Goal: Communication & Community: Share content

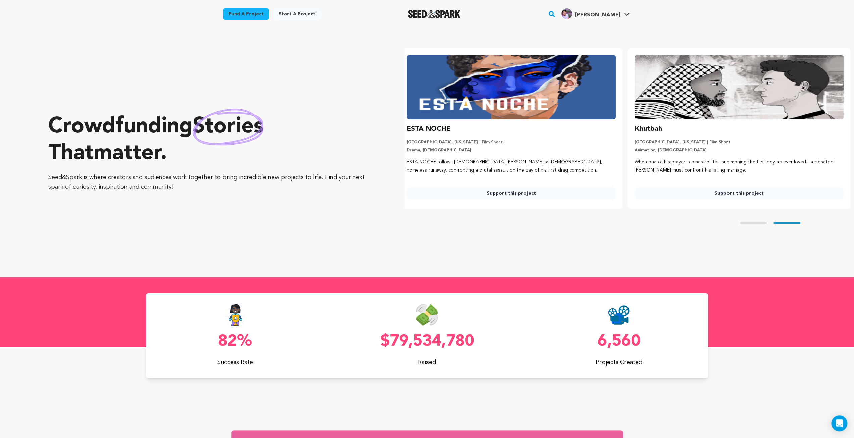
scroll to position [0, 233]
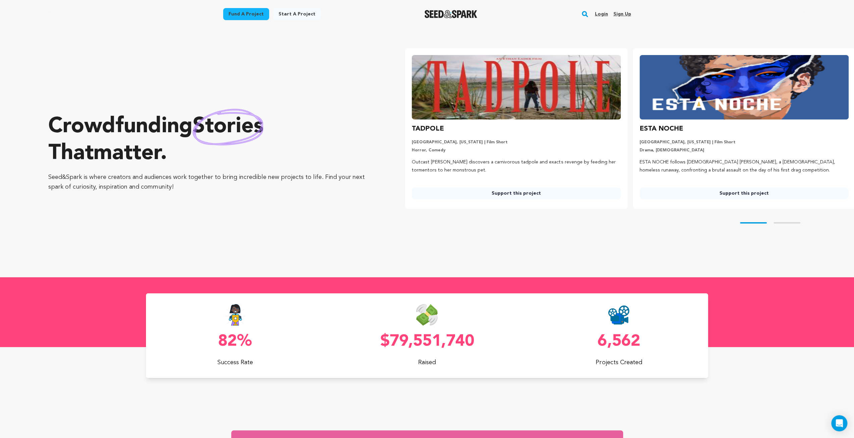
click at [601, 10] on link "Login" at bounding box center [601, 14] width 13 height 11
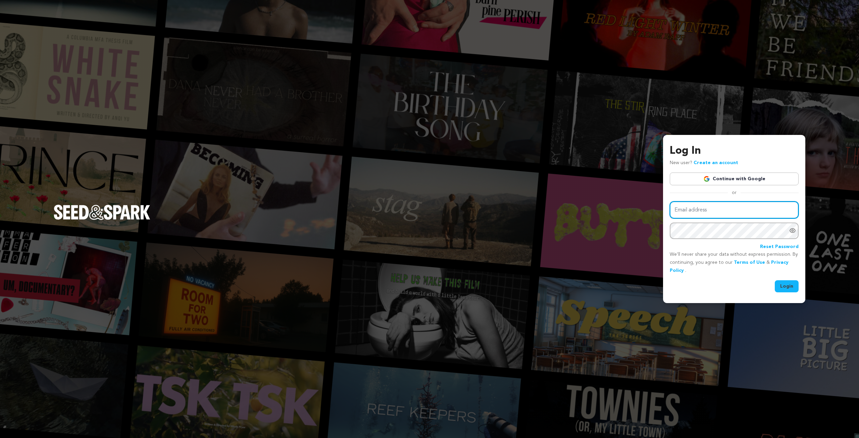
type input "ewilli54@student.scad.edu"
click at [781, 285] on button "Login" at bounding box center [787, 286] width 24 height 12
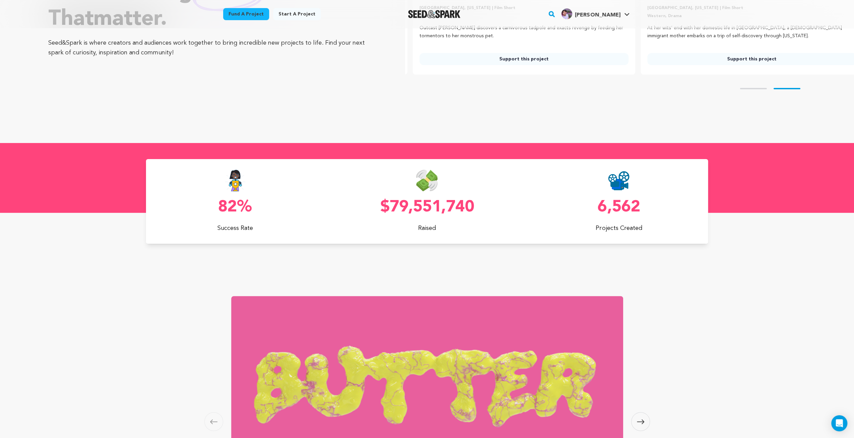
scroll to position [0, 233]
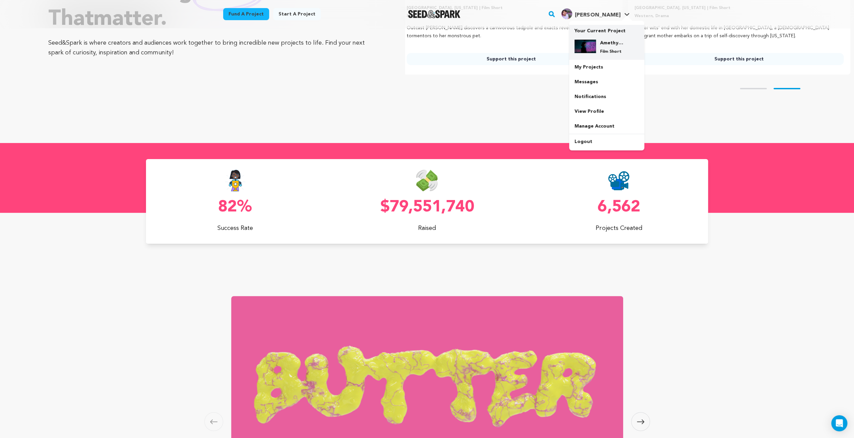
click at [602, 42] on h4 "Amethyst Reign: An Atmospheric Sci-Fi Short" at bounding box center [612, 43] width 24 height 7
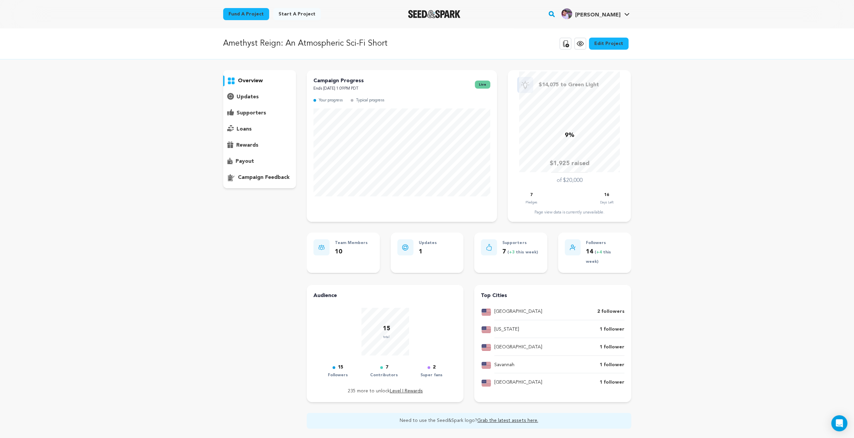
click at [246, 94] on p "updates" at bounding box center [248, 97] width 22 height 8
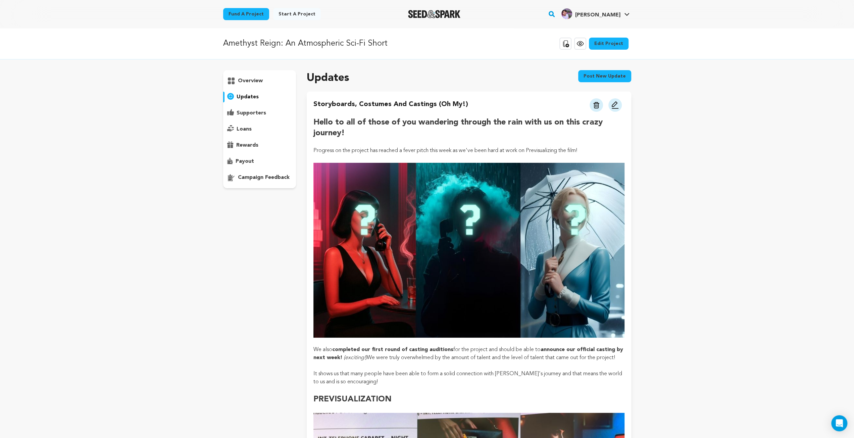
click at [599, 73] on button "Post new update" at bounding box center [604, 76] width 53 height 12
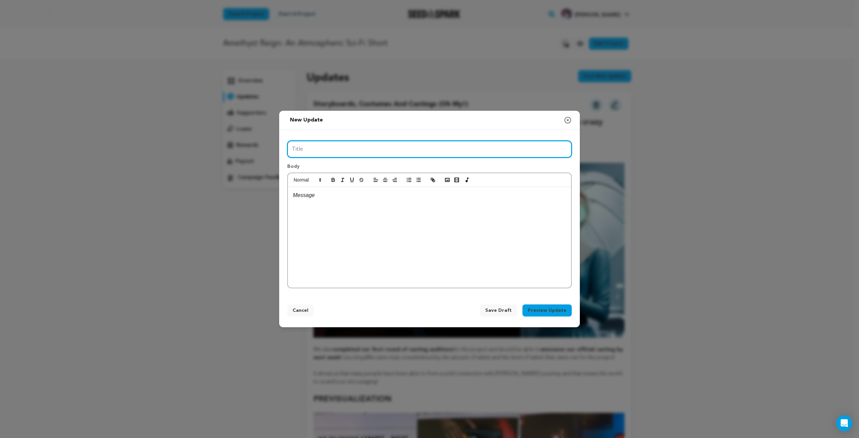
click at [320, 154] on input "Title" at bounding box center [429, 149] width 285 height 17
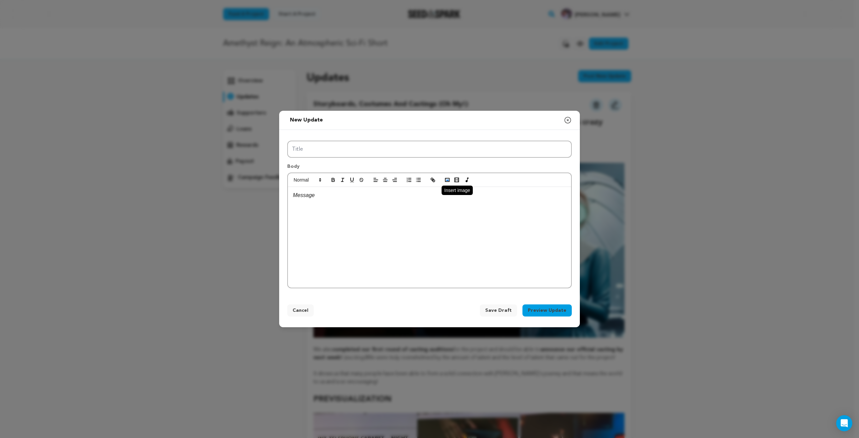
drag, startPoint x: 446, startPoint y: 176, endPoint x: 464, endPoint y: 258, distance: 83.7
click at [464, 258] on div at bounding box center [429, 230] width 285 height 116
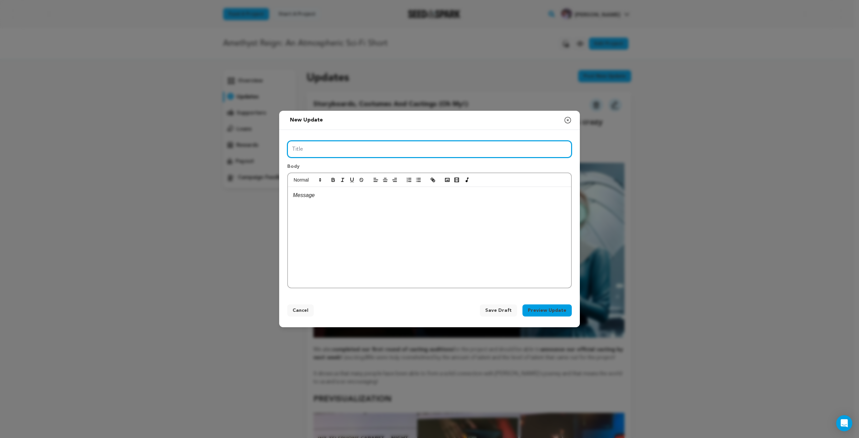
click at [465, 154] on input "Title" at bounding box center [429, 149] width 285 height 17
type input "Crew Highlights and Casting Updates!"
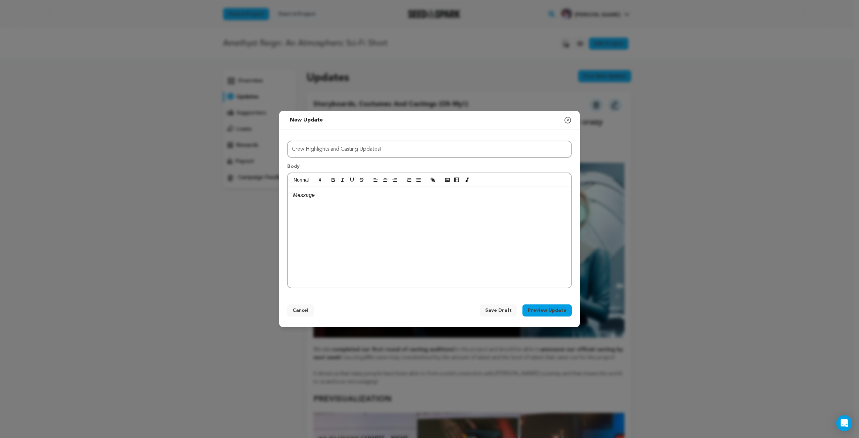
click at [411, 244] on div at bounding box center [429, 237] width 283 height 101
click at [398, 201] on div "Hello, Rain-Chasers!" at bounding box center [429, 237] width 283 height 101
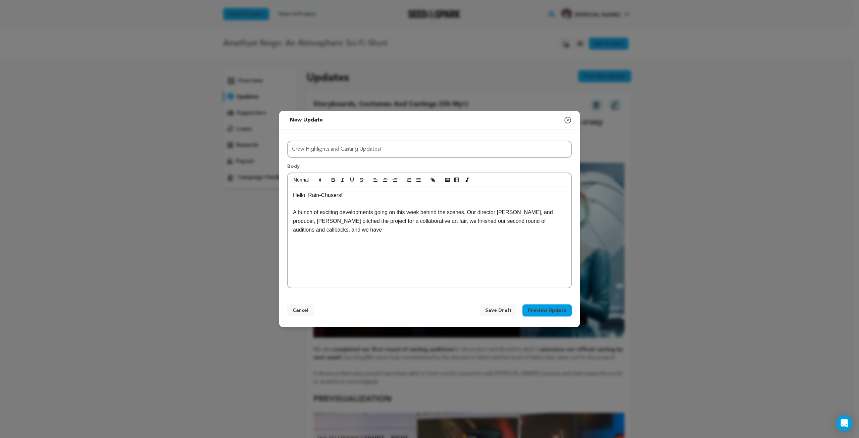
click at [465, 212] on p "A bunch of exciting developments going on this week behind the scenes. Our dire…" at bounding box center [429, 221] width 273 height 26
click at [474, 232] on p "A bunch of exciting developments going on this week behind the scenes! Our dire…" at bounding box center [429, 221] width 273 height 26
click at [456, 230] on p "A bunch of exciting developments going on this week behind the scenes! Our dire…" at bounding box center [429, 221] width 273 height 26
click at [334, 230] on p "A bunch of exciting developments going on this week behind the scenes! Our dire…" at bounding box center [429, 221] width 273 height 26
click at [437, 220] on p "A bunch of exciting developments going on this week behind the scenes! Our dire…" at bounding box center [429, 221] width 273 height 26
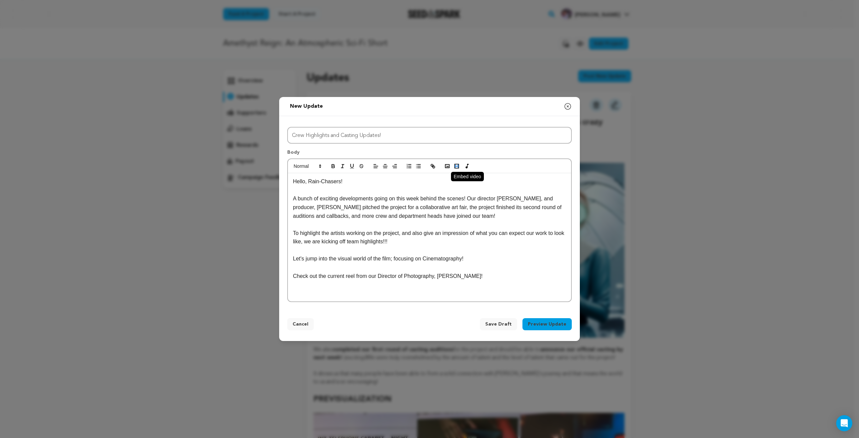
click at [457, 166] on icon "button" at bounding box center [457, 166] width 6 height 6
click at [336, 281] on input "text" at bounding box center [345, 280] width 57 height 9
paste input "https://www.samuellaubscher.com/"
click at [385, 281] on link at bounding box center [381, 280] width 15 height 5
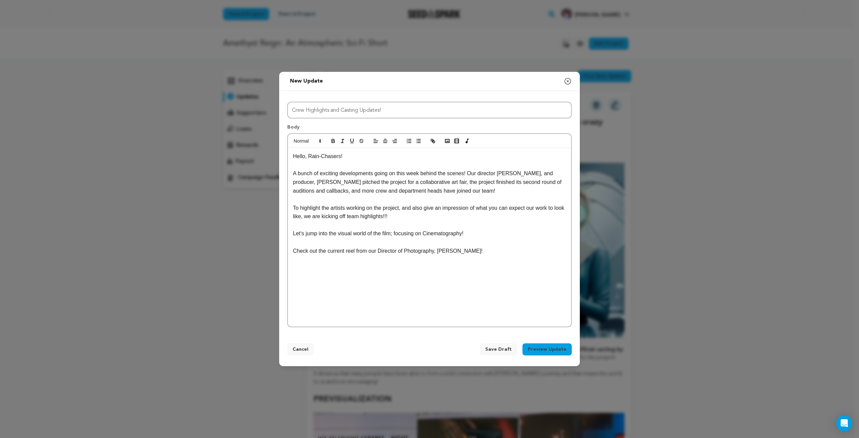
scroll to position [0, 0]
click at [404, 288] on div "Hello, Rain-Chasers! A bunch of exciting developments going on this week behind…" at bounding box center [429, 237] width 283 height 179
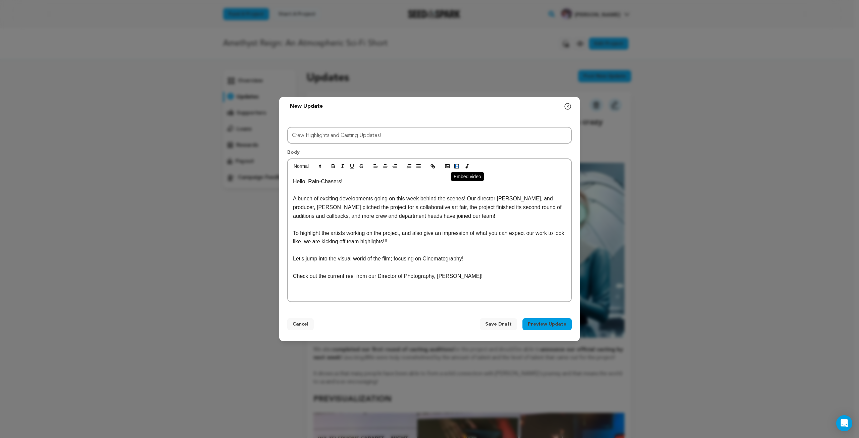
click at [455, 167] on rect "button" at bounding box center [455, 166] width 1 height 0
click at [332, 279] on input "text" at bounding box center [345, 280] width 57 height 9
paste input "https://vimeo.com/273766803?fl=pl&fe=vl&pgroup=plc"
type input "https://vimeo.com/273766803?fl=pl&fe=vl&pgroup=plc"
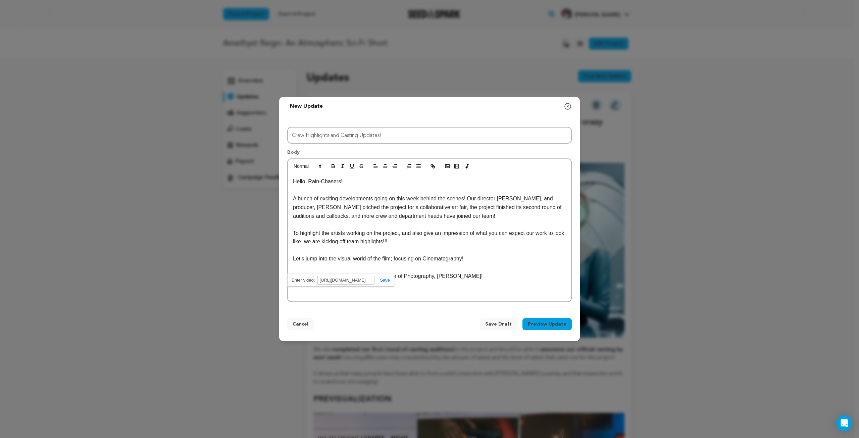
click at [381, 278] on link at bounding box center [381, 280] width 15 height 5
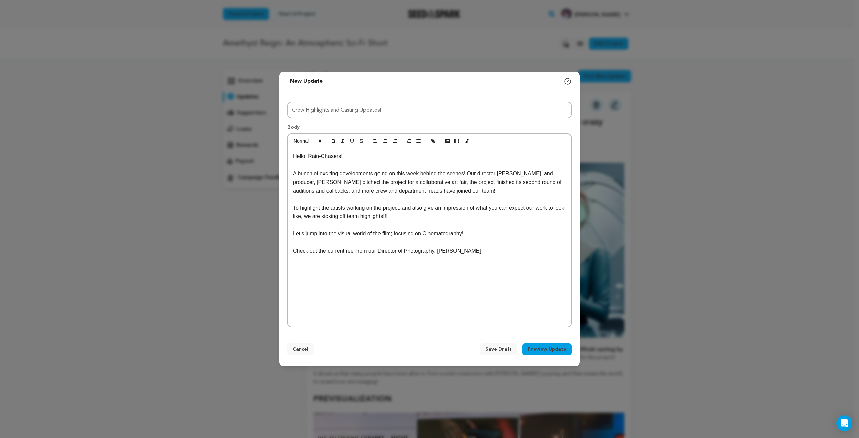
scroll to position [0, 0]
click at [441, 308] on div "Hello, Rain-Chasers! A bunch of exciting developments going on this week behind…" at bounding box center [429, 237] width 283 height 179
click at [426, 319] on p at bounding box center [429, 318] width 273 height 9
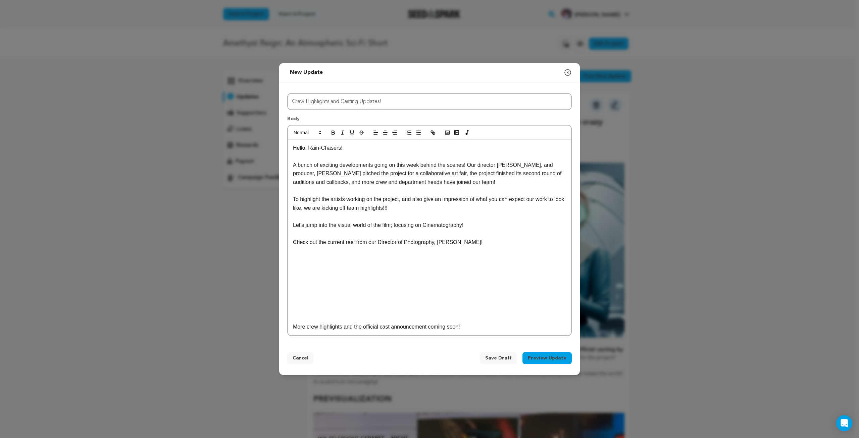
drag, startPoint x: 469, startPoint y: 327, endPoint x: 471, endPoint y: 324, distance: 3.8
click at [471, 324] on p "More crew highlights and the official cast announcement coming soon!" at bounding box center [429, 326] width 273 height 9
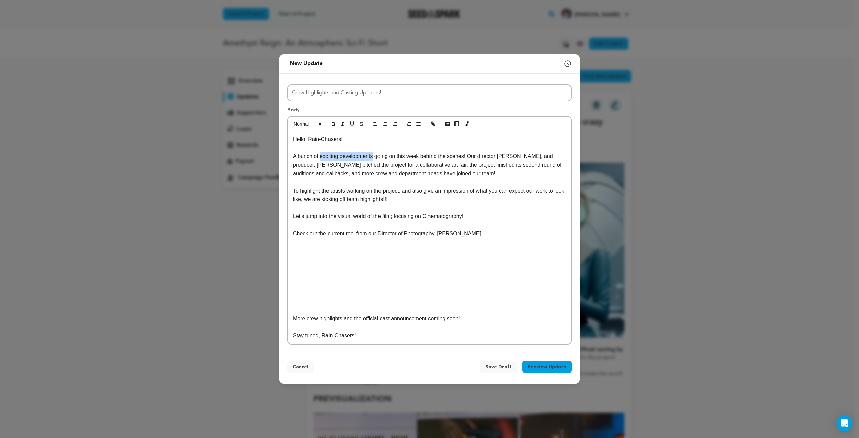
drag, startPoint x: 321, startPoint y: 156, endPoint x: 372, endPoint y: 155, distance: 51.7
click at [372, 155] on p "A bunch of exciting developments going on this week behind the scenes! Our dire…" at bounding box center [429, 165] width 273 height 26
drag, startPoint x: 429, startPoint y: 164, endPoint x: 550, endPoint y: 167, distance: 121.5
click at [550, 167] on p "A bunch of exciting developments going on this week behind the scenes! Our dire…" at bounding box center [429, 165] width 273 height 26
drag, startPoint x: 293, startPoint y: 165, endPoint x: 398, endPoint y: 165, distance: 105.4
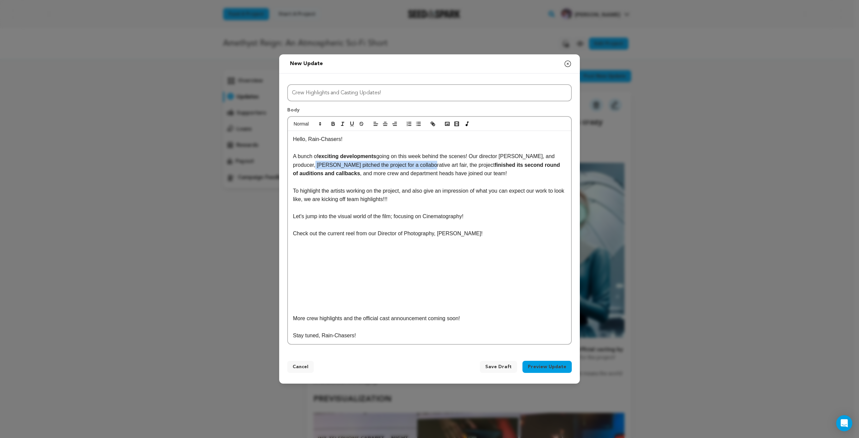
click at [398, 165] on p "A bunch of exciting developments going on this week behind the scenes! Our dire…" at bounding box center [429, 165] width 273 height 26
click at [361, 164] on strong "pitched the project for a collaborative art fair" at bounding box center [418, 165] width 114 height 6
drag, startPoint x: 358, startPoint y: 199, endPoint x: 401, endPoint y: 203, distance: 43.4
click at [401, 203] on p "To highlight the artists working on the project, and also give an impression of…" at bounding box center [429, 195] width 273 height 17
drag, startPoint x: 293, startPoint y: 233, endPoint x: 492, endPoint y: 237, distance: 199.0
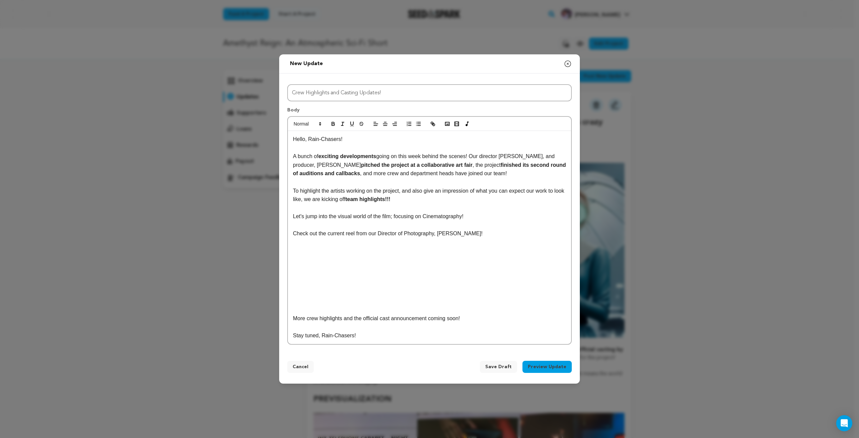
click at [492, 237] on p "Check out the current reel from our Director of Photography, Samuel Laubscher!" at bounding box center [429, 233] width 273 height 9
drag, startPoint x: 291, startPoint y: 319, endPoint x: 381, endPoint y: 345, distance: 93.3
click at [381, 345] on div "Title Crew Highlights and Casting Updates! Body Hello, Rain-Chasers! A bunch of…" at bounding box center [429, 212] width 301 height 279
click at [355, 334] on p "Stay tuned, Rain-Chasers!" at bounding box center [429, 335] width 273 height 9
drag, startPoint x: 360, startPoint y: 336, endPoint x: 286, endPoint y: 336, distance: 74.2
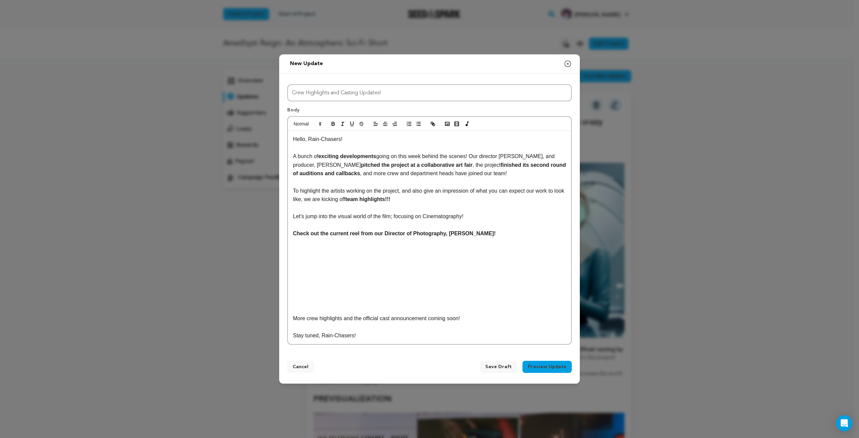
click at [286, 336] on div "Title Crew Highlights and Casting Updates! Body Hello, Rain-Chasers! A bunch of…" at bounding box center [429, 212] width 301 height 279
drag, startPoint x: 290, startPoint y: 318, endPoint x: 473, endPoint y: 325, distance: 183.0
click at [473, 325] on div "Hello, Rain-Chasers! A bunch of exciting developments going on this week behind…" at bounding box center [429, 237] width 283 height 213
drag, startPoint x: 383, startPoint y: 335, endPoint x: 270, endPoint y: 333, distance: 112.8
click at [270, 333] on div "New update Preview your update Close modal Title Crew Highlights and Casting Up…" at bounding box center [429, 219] width 859 height 438
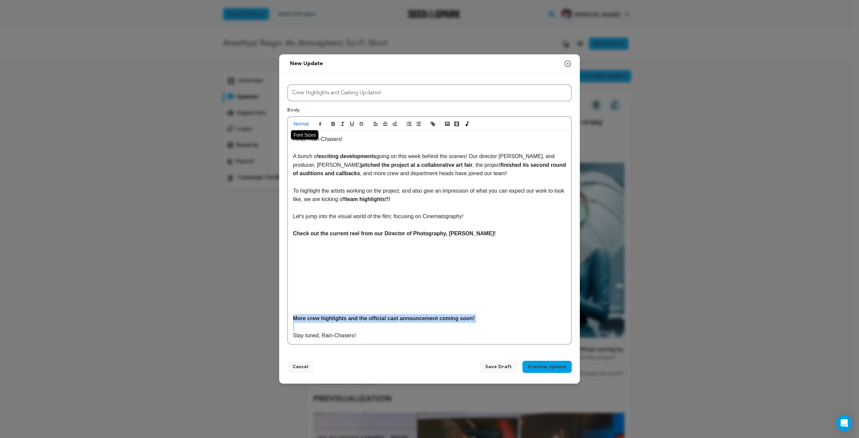
click at [317, 122] on icon at bounding box center [320, 124] width 6 height 6
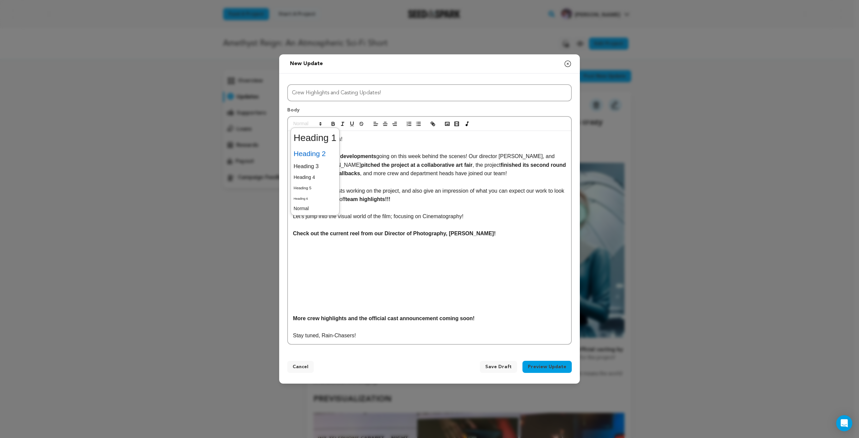
click at [320, 151] on span at bounding box center [315, 154] width 43 height 14
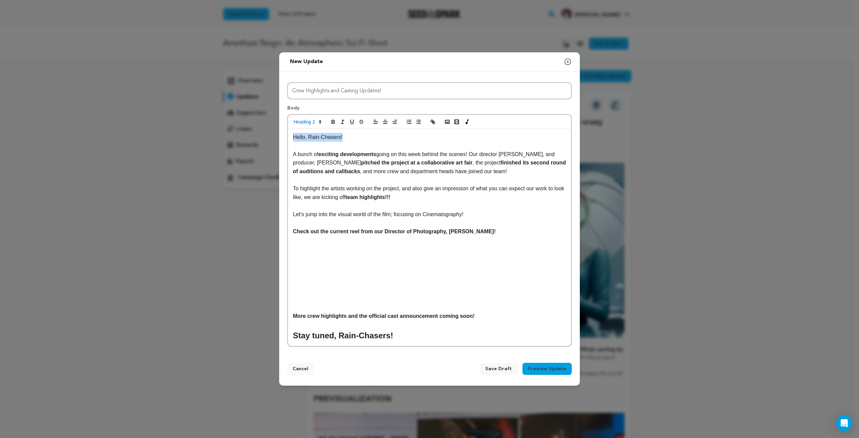
drag, startPoint x: 362, startPoint y: 138, endPoint x: 279, endPoint y: 137, distance: 82.5
click at [279, 137] on div "Title Crew Highlights and Casting Updates! Body Hello, Rain-Chasers! A bunch of…" at bounding box center [429, 212] width 301 height 283
click at [311, 121] on span at bounding box center [307, 122] width 33 height 8
click at [318, 148] on span at bounding box center [315, 152] width 43 height 14
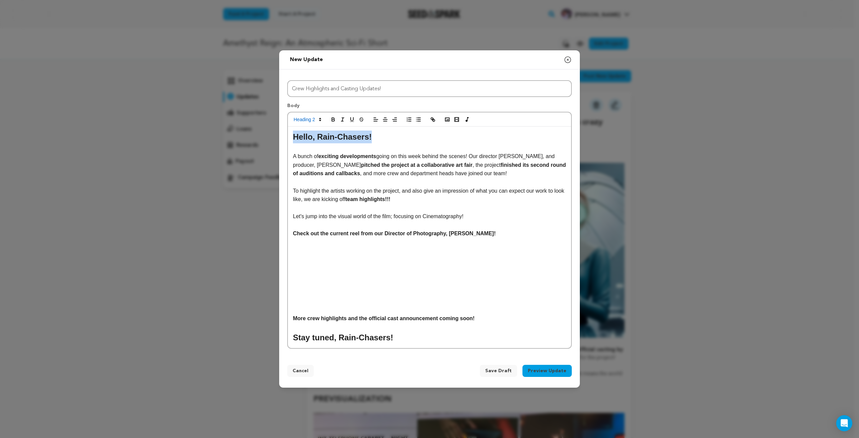
click at [388, 141] on h2 "Hello, Rain-Chasers!" at bounding box center [429, 137] width 273 height 13
drag, startPoint x: 292, startPoint y: 235, endPoint x: 509, endPoint y: 231, distance: 217.2
click at [509, 231] on div "Hello, Rain-Chasers! A bunch of exciting developments going on this week behind…" at bounding box center [429, 237] width 283 height 221
click at [315, 117] on span at bounding box center [307, 119] width 33 height 8
click at [311, 148] on span at bounding box center [315, 149] width 43 height 14
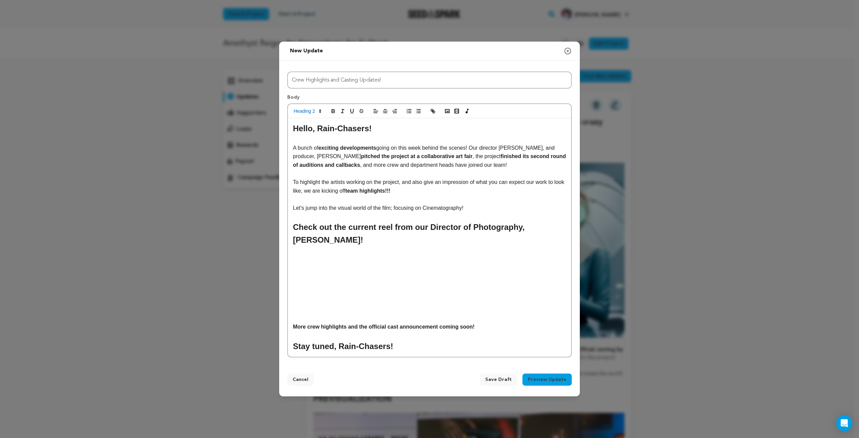
click at [483, 216] on p at bounding box center [429, 216] width 273 height 9
click at [471, 207] on p "Let's jump into the visual world of the film; focusing on Cinematography!" at bounding box center [429, 208] width 273 height 9
drag, startPoint x: 463, startPoint y: 208, endPoint x: 395, endPoint y: 206, distance: 67.8
click at [395, 206] on p "Let's jump into the visual world of the film; focusing on Cinematography!" at bounding box center [429, 208] width 273 height 9
click at [439, 296] on div "Hello, Rain-Chasers! A bunch of exciting developments going on this week behind…" at bounding box center [429, 237] width 283 height 239
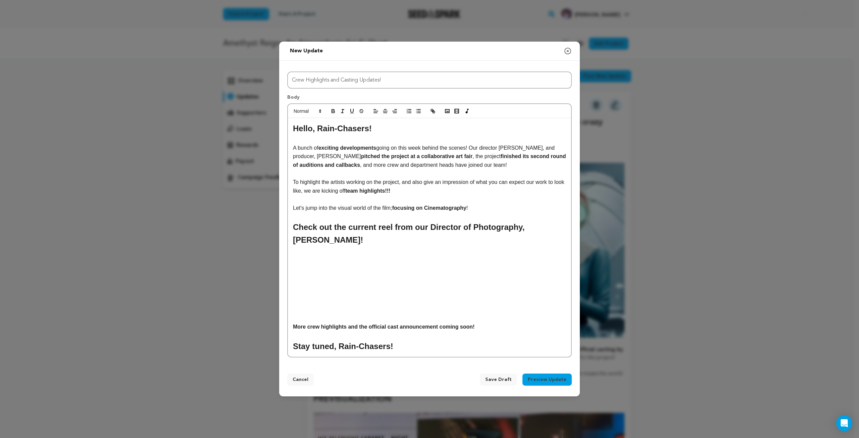
click at [502, 332] on p at bounding box center [429, 335] width 273 height 9
click at [476, 328] on p "More crew highlights and the official cast announcement coming soon!" at bounding box center [429, 326] width 273 height 9
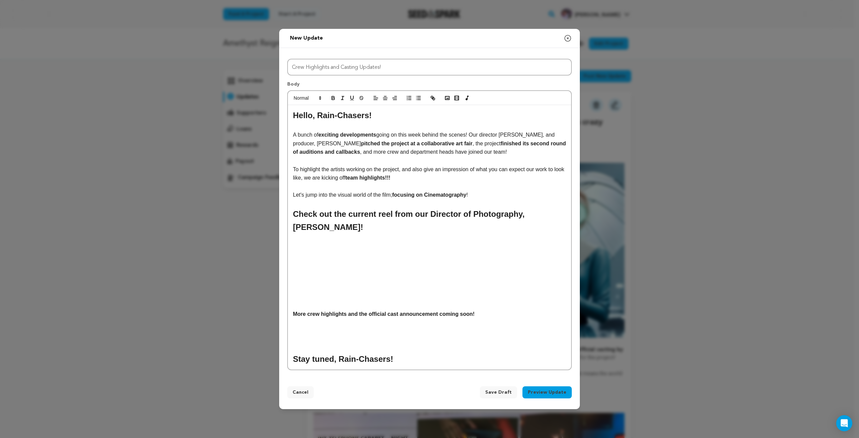
click at [411, 274] on div "Hello, Rain-Chasers! A bunch of exciting developments going on this week behind…" at bounding box center [429, 237] width 283 height 264
click at [427, 280] on div "Hello, Rain-Chasers! A bunch of exciting developments going on this week behind…" at bounding box center [429, 237] width 283 height 264
click at [441, 277] on div "Hello, Rain-Chasers! A bunch of exciting developments going on this week behind…" at bounding box center [429, 237] width 283 height 264
click at [448, 99] on polyline "button" at bounding box center [447, 98] width 3 height 2
click at [395, 227] on h2 "Check out the current reel from our Director of Photography, Samuel Laubscher!" at bounding box center [429, 221] width 273 height 26
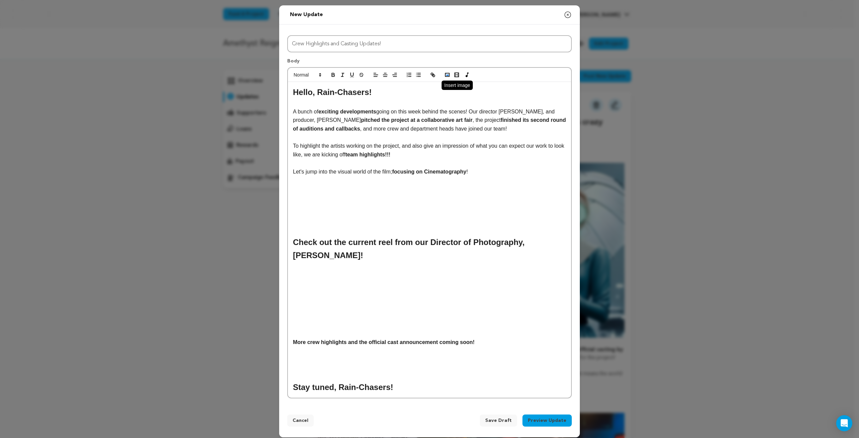
click at [446, 75] on polyline "button" at bounding box center [447, 75] width 3 height 2
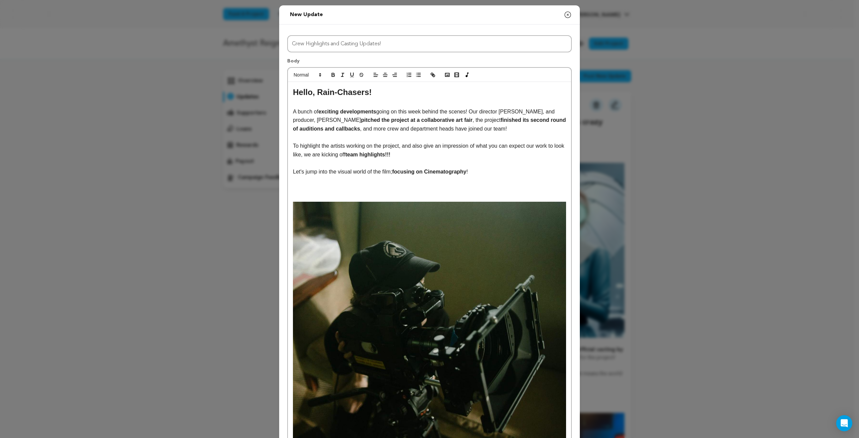
click at [517, 304] on img at bounding box center [429, 338] width 273 height 273
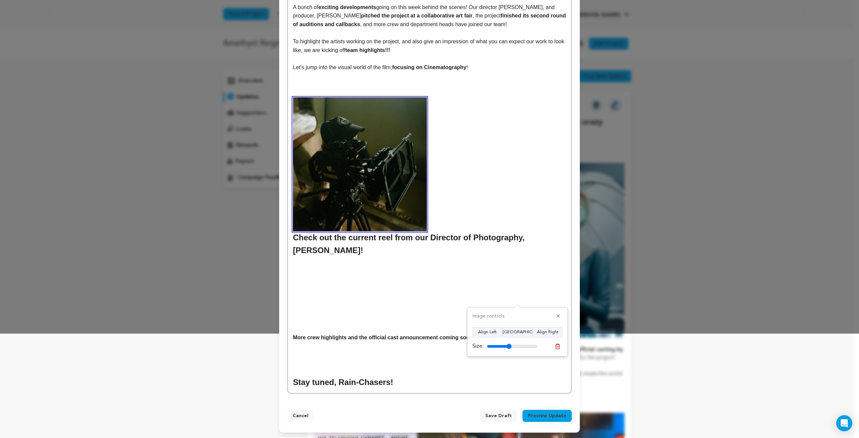
scroll to position [104, 0]
drag, startPoint x: 533, startPoint y: 346, endPoint x: 509, endPoint y: 345, distance: 24.2
type input "49"
click at [509, 345] on input "range" at bounding box center [512, 346] width 50 height 5
click at [288, 241] on div "Hello, Rain-Chasers! A bunch of exciting developments going on this week behind…" at bounding box center [429, 185] width 283 height 415
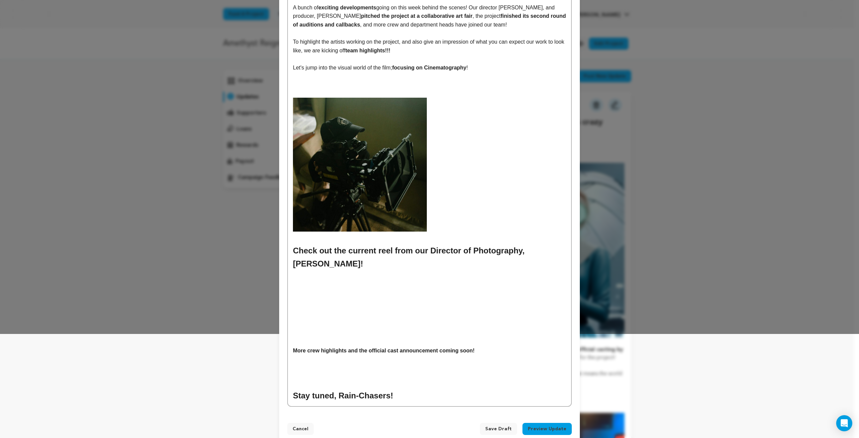
scroll to position [117, 0]
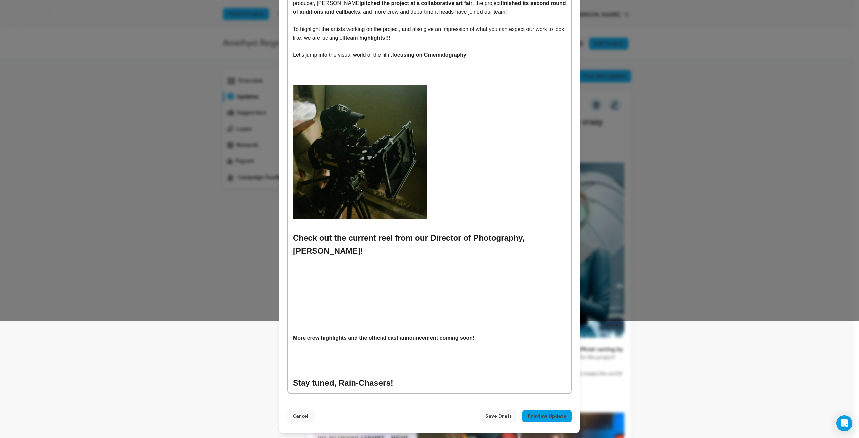
click at [369, 72] on p at bounding box center [429, 72] width 273 height 9
click at [389, 61] on p at bounding box center [429, 63] width 273 height 9
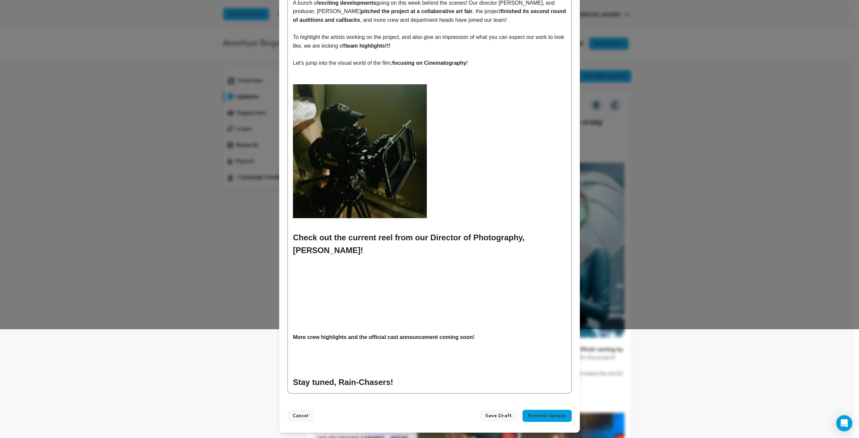
scroll to position [108, 0]
click at [340, 362] on p at bounding box center [429, 363] width 273 height 9
click at [329, 355] on p at bounding box center [429, 354] width 273 height 9
click at [300, 362] on p at bounding box center [429, 363] width 273 height 9
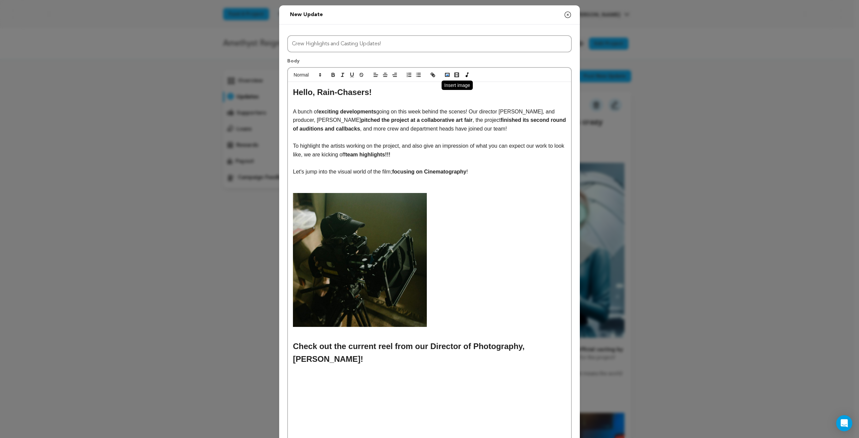
click at [445, 74] on icon "button" at bounding box center [447, 75] width 6 height 6
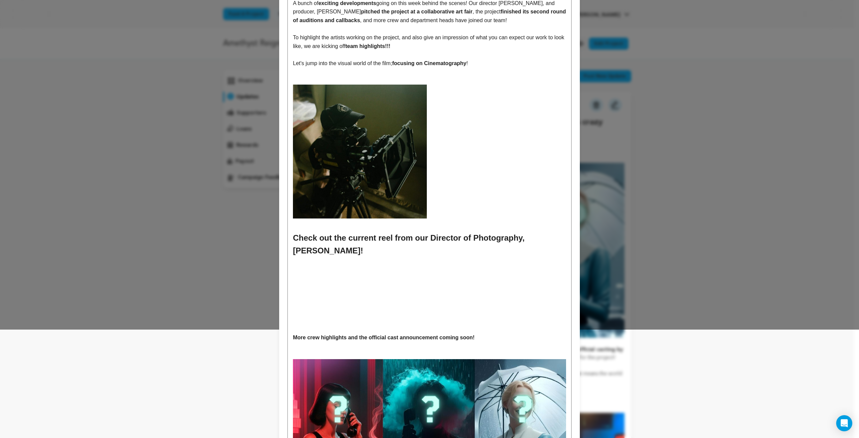
scroll to position [245, 0]
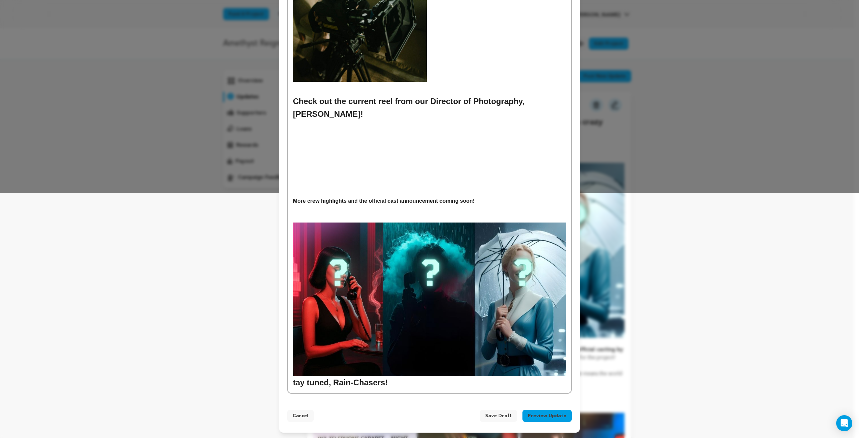
click at [293, 383] on h2 "tay tuned, Rain-Chasers!" at bounding box center [429, 305] width 273 height 166
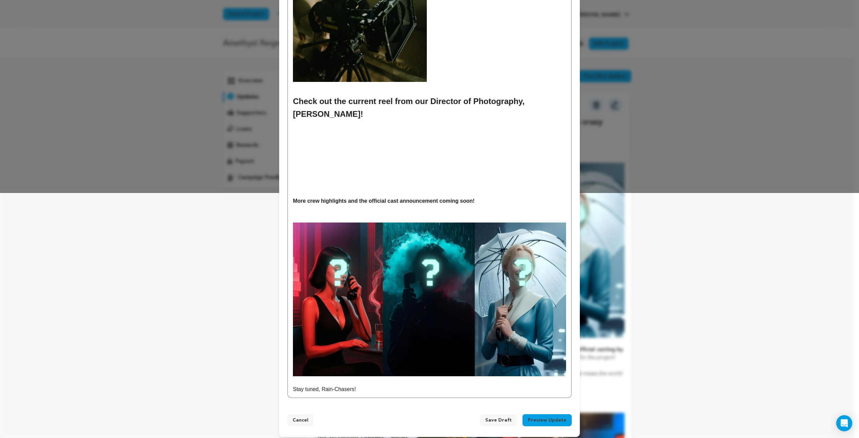
drag, startPoint x: 359, startPoint y: 391, endPoint x: 289, endPoint y: 394, distance: 70.2
click at [289, 394] on div "Hello, Rain-Chasers! A bunch of exciting developments going on this week behind…" at bounding box center [429, 117] width 283 height 561
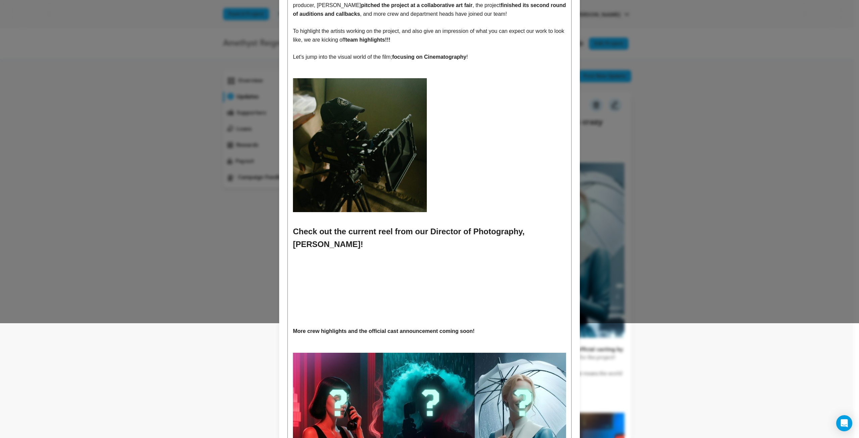
scroll to position [0, 0]
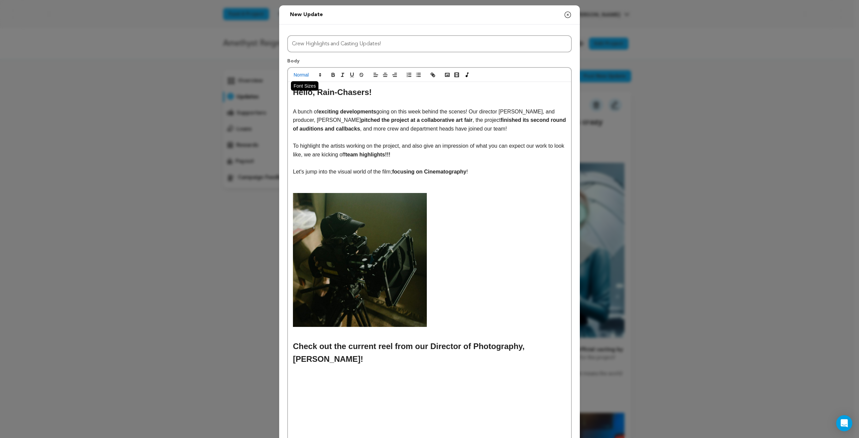
click at [308, 78] on span at bounding box center [307, 75] width 33 height 8
click at [308, 103] on span at bounding box center [315, 105] width 43 height 14
click at [548, 216] on p at bounding box center [429, 260] width 273 height 134
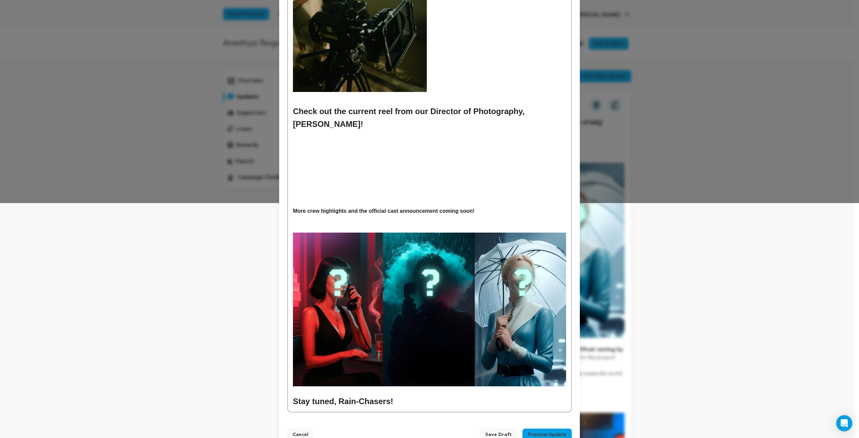
scroll to position [253, 0]
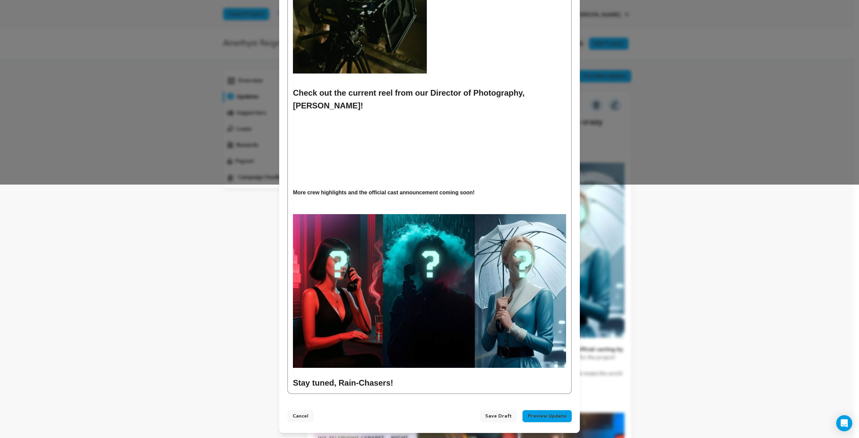
click at [384, 205] on p at bounding box center [429, 209] width 273 height 9
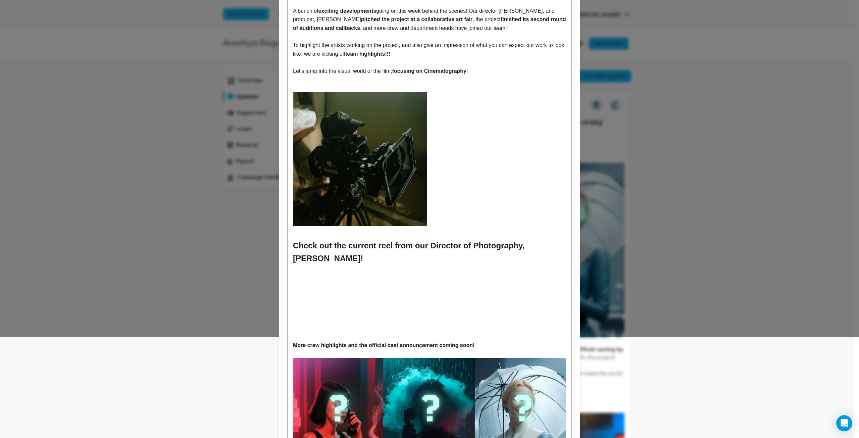
scroll to position [245, 0]
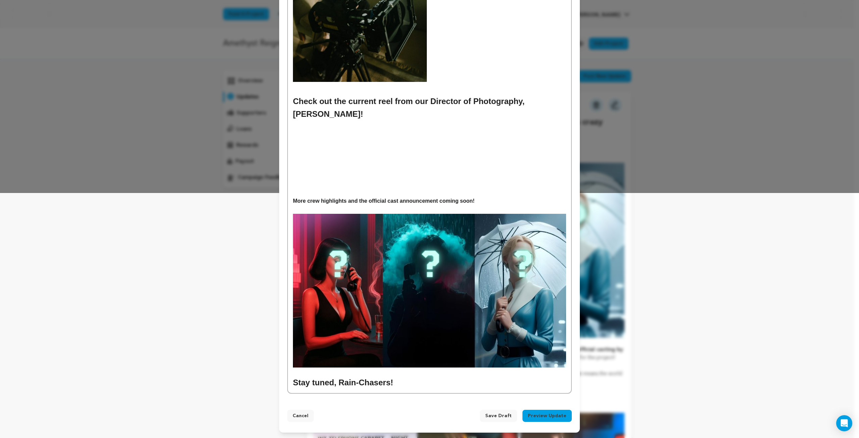
click at [541, 416] on button "Preview Update" at bounding box center [546, 416] width 49 height 12
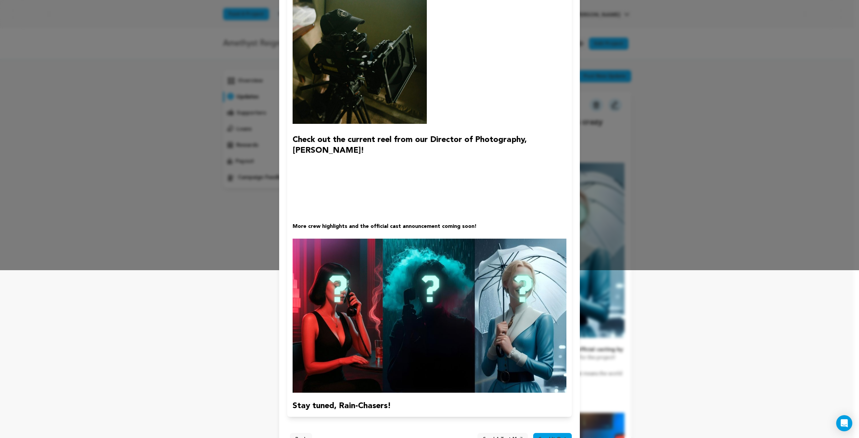
scroll to position [192, 0]
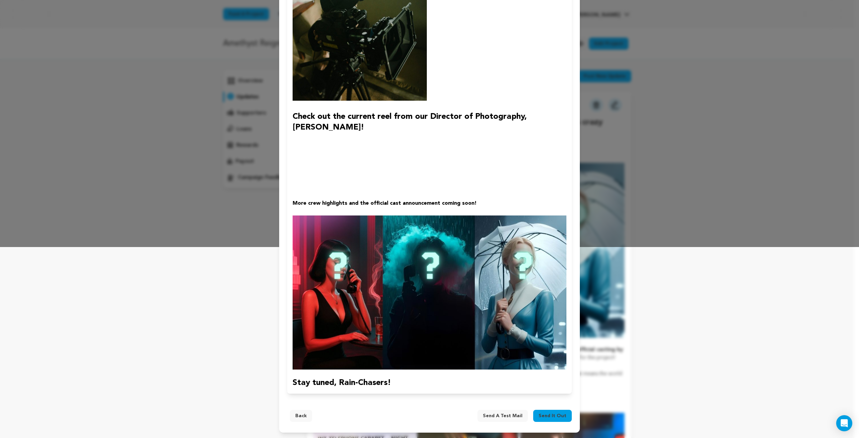
click at [301, 415] on button "Back" at bounding box center [301, 416] width 22 height 12
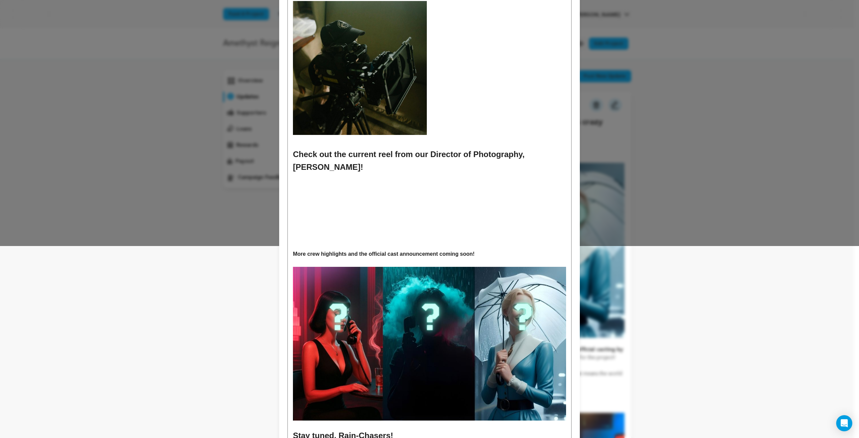
click at [438, 199] on div "Hello, Rain-Chasers! A bunch of exciting developments going on this week behind…" at bounding box center [429, 168] width 283 height 556
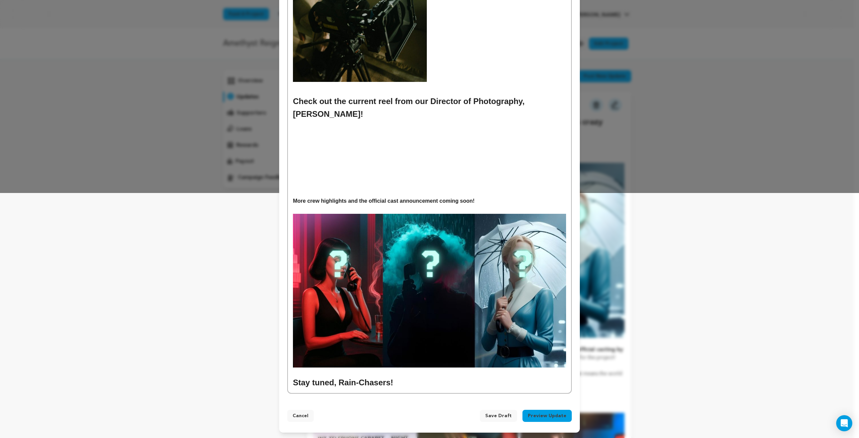
click at [420, 151] on div "Hello, Rain-Chasers! A bunch of exciting developments going on this week behind…" at bounding box center [429, 115] width 283 height 556
click at [387, 68] on img at bounding box center [360, 15] width 134 height 134
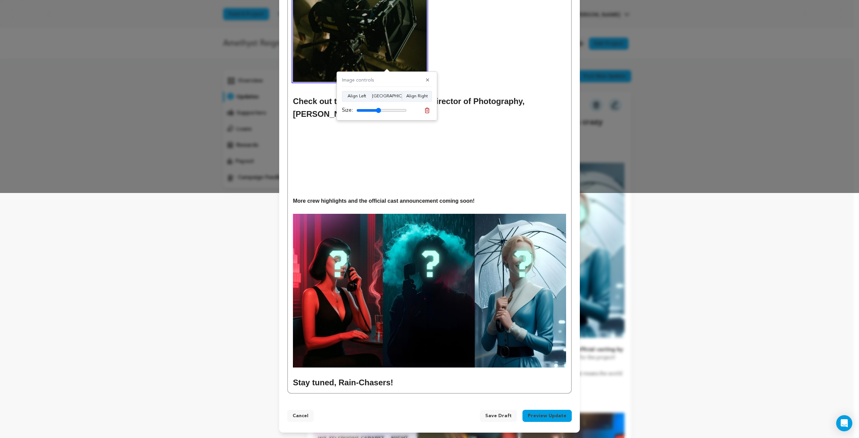
click at [444, 155] on div "Hello, Rain-Chasers! A bunch of exciting developments going on this week behind…" at bounding box center [429, 115] width 283 height 556
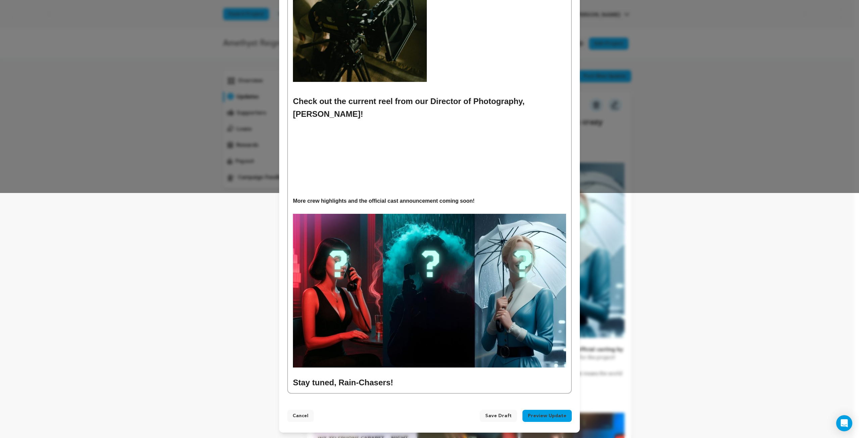
click at [549, 416] on button "Preview Update" at bounding box center [546, 416] width 49 height 12
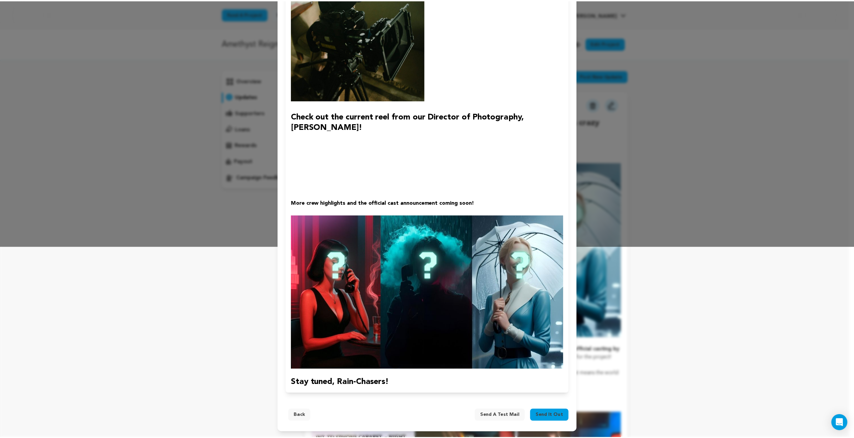
scroll to position [192, 0]
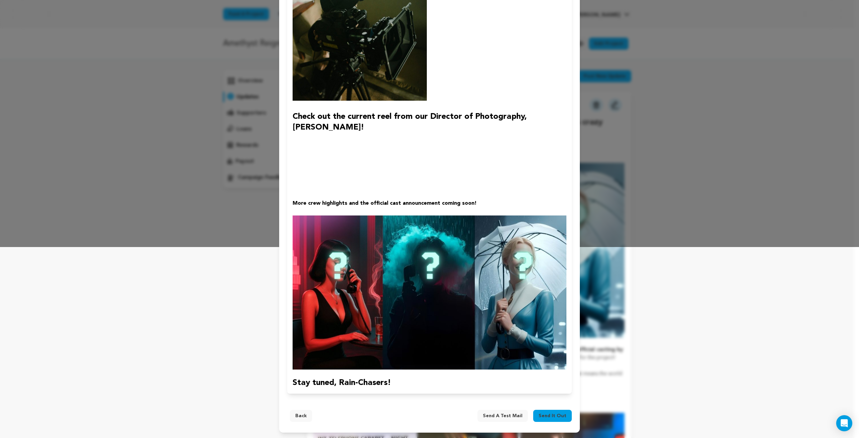
click at [549, 415] on span "Send it out" at bounding box center [553, 415] width 28 height 7
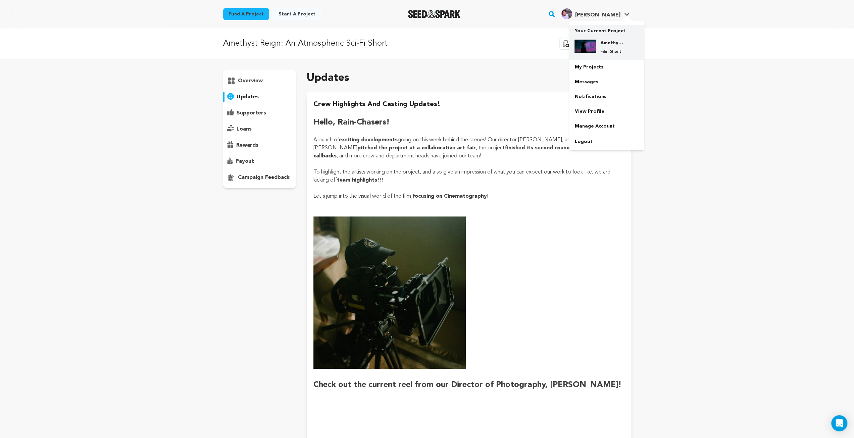
click at [610, 42] on h4 "Amethyst Reign: An Atmospheric Sci-Fi Short" at bounding box center [612, 43] width 24 height 7
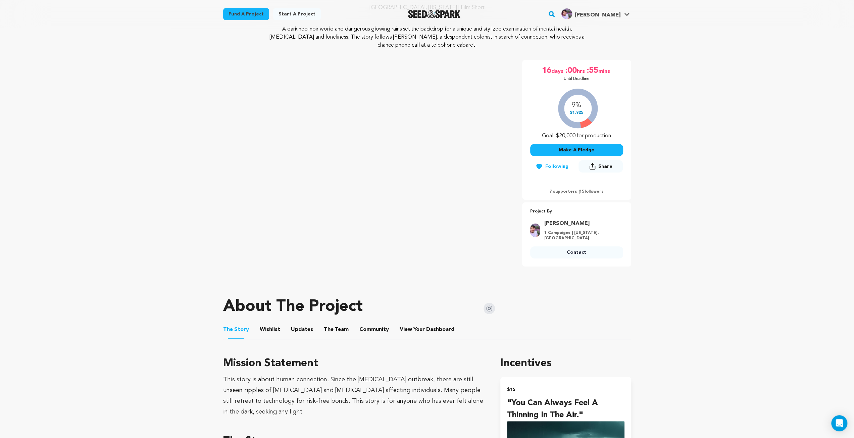
scroll to position [101, 0]
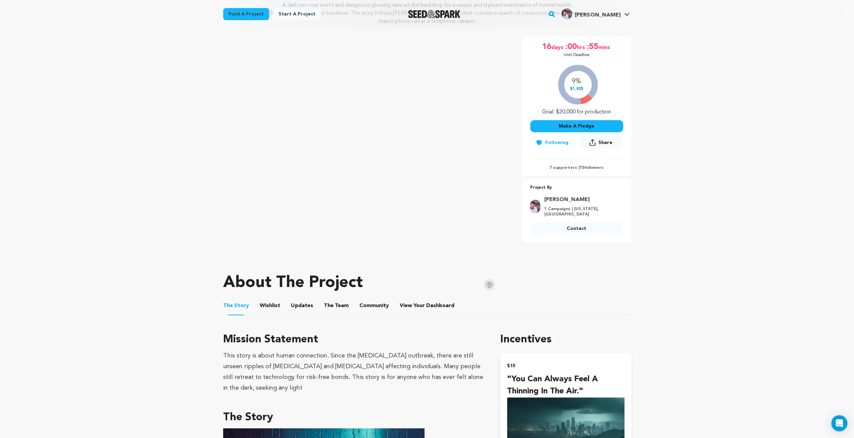
click at [265, 304] on button "Wishlist" at bounding box center [270, 307] width 16 height 16
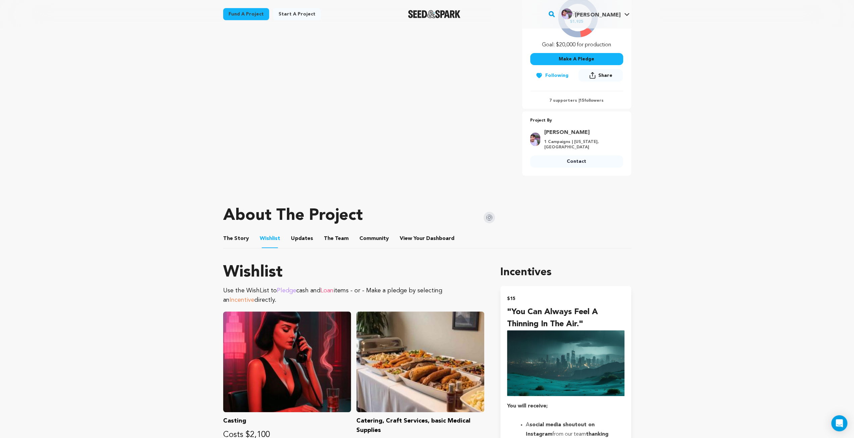
click at [297, 237] on button "Updates" at bounding box center [302, 240] width 16 height 16
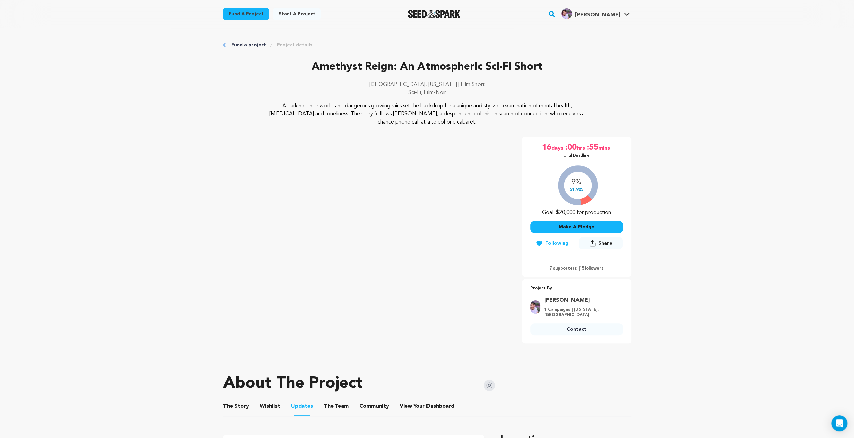
click at [436, 17] on img "Seed&Spark Homepage" at bounding box center [434, 14] width 53 height 8
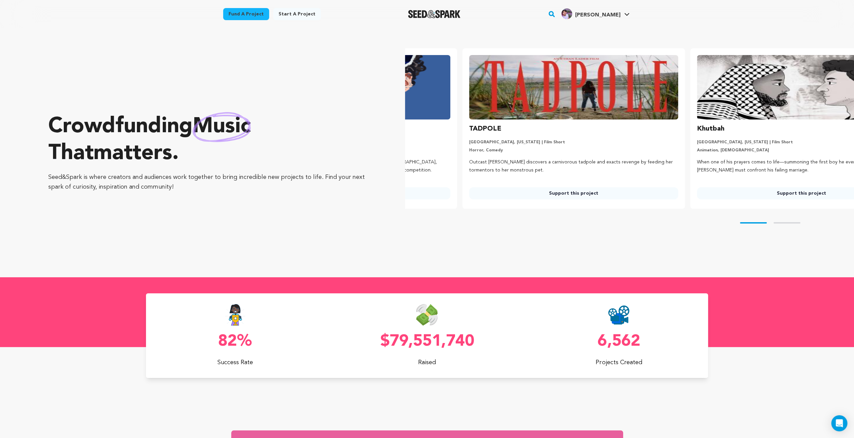
scroll to position [0, 55]
